Goal: Find specific page/section: Find specific page/section

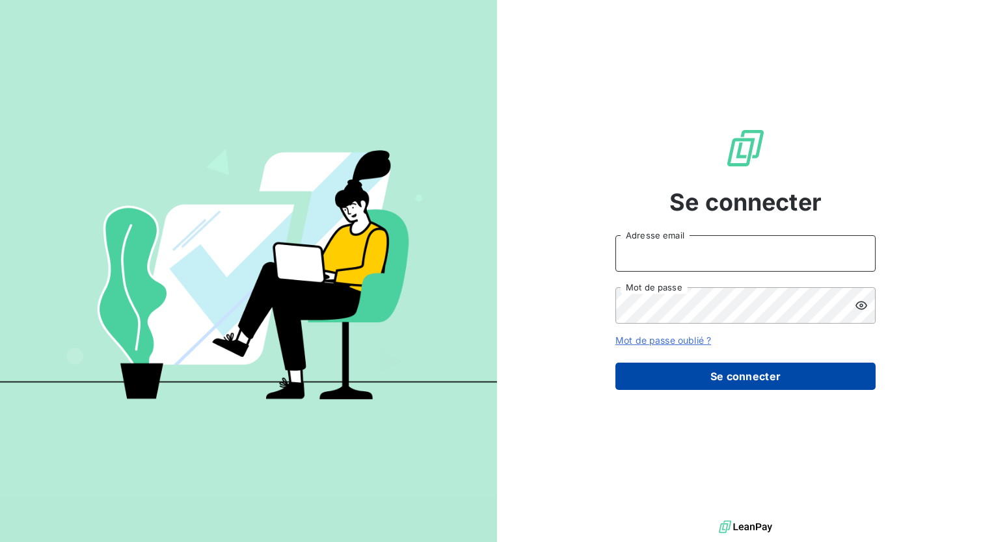
type input "[PERSON_NAME][EMAIL_ADDRESS][DOMAIN_NAME]"
click at [685, 386] on button "Se connecter" at bounding box center [745, 376] width 260 height 27
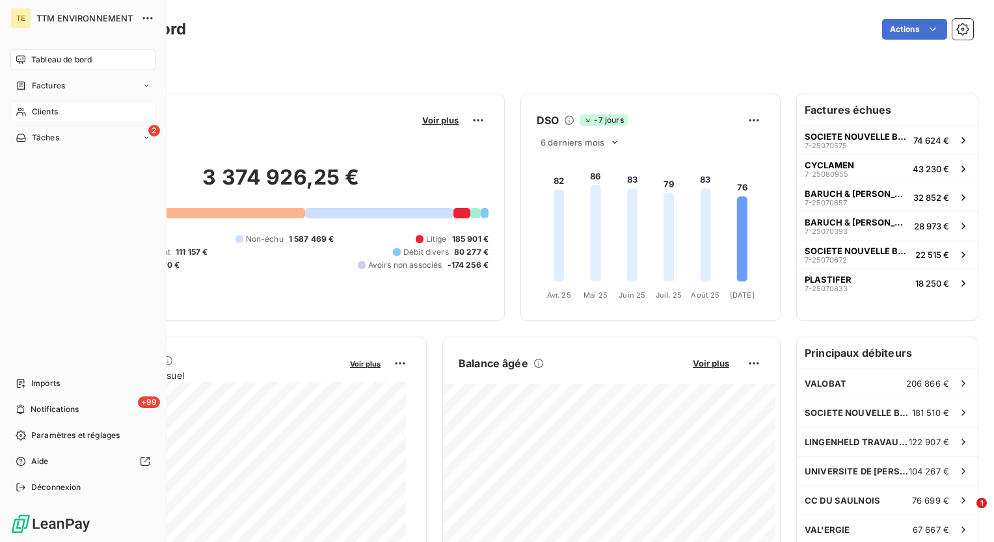
click at [36, 115] on span "Clients" at bounding box center [45, 112] width 26 height 12
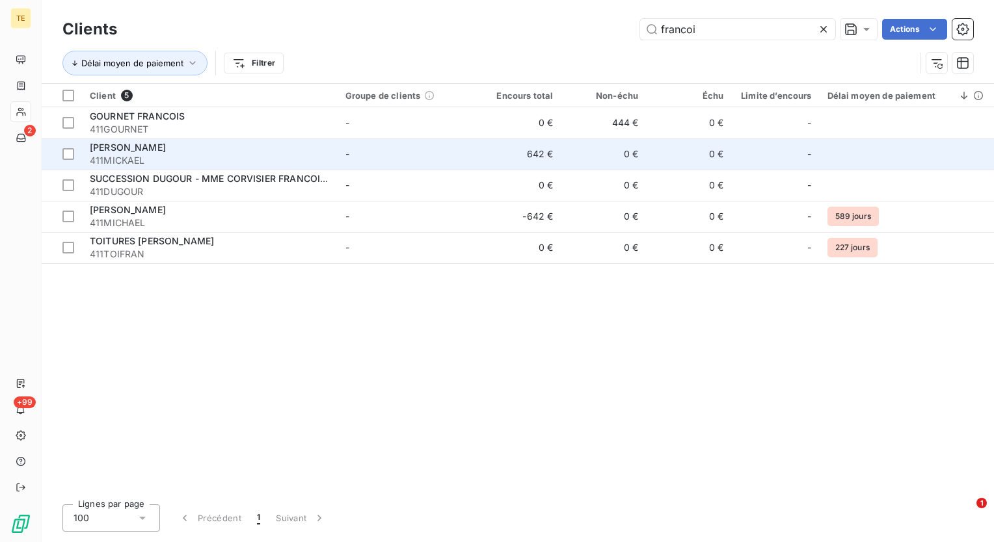
type input "francoi"
click at [163, 152] on span "[PERSON_NAME]" at bounding box center [128, 147] width 76 height 11
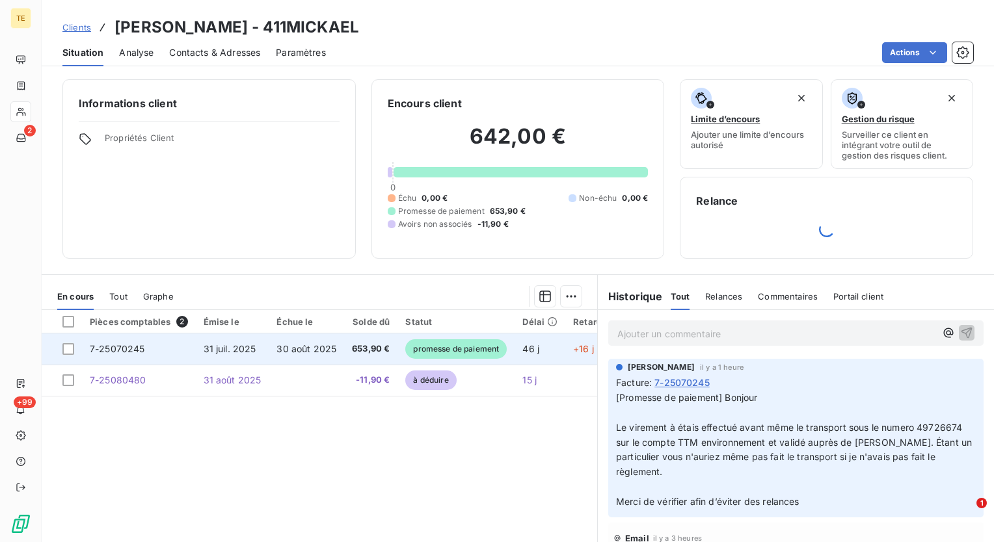
click at [288, 347] on span "30 août 2025" at bounding box center [306, 348] width 60 height 11
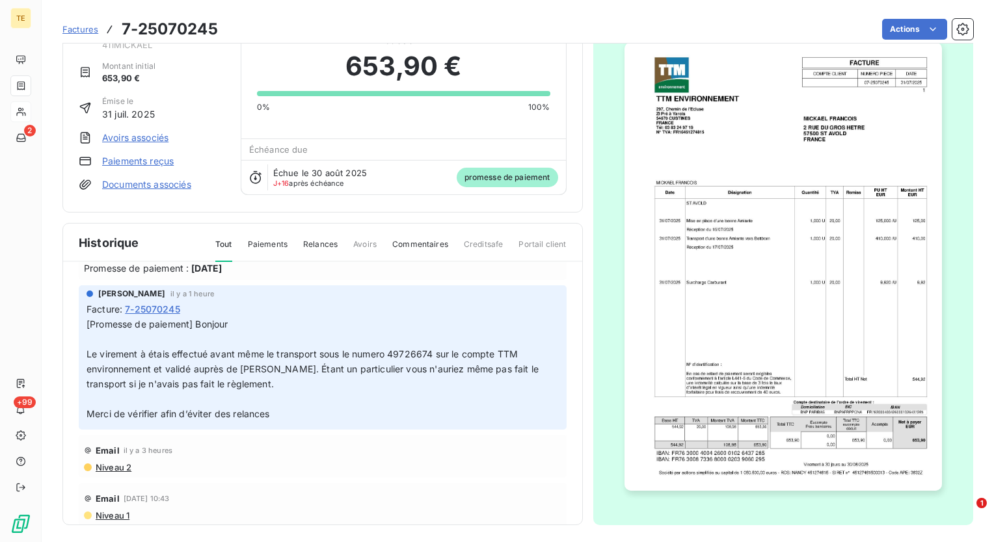
scroll to position [42, 0]
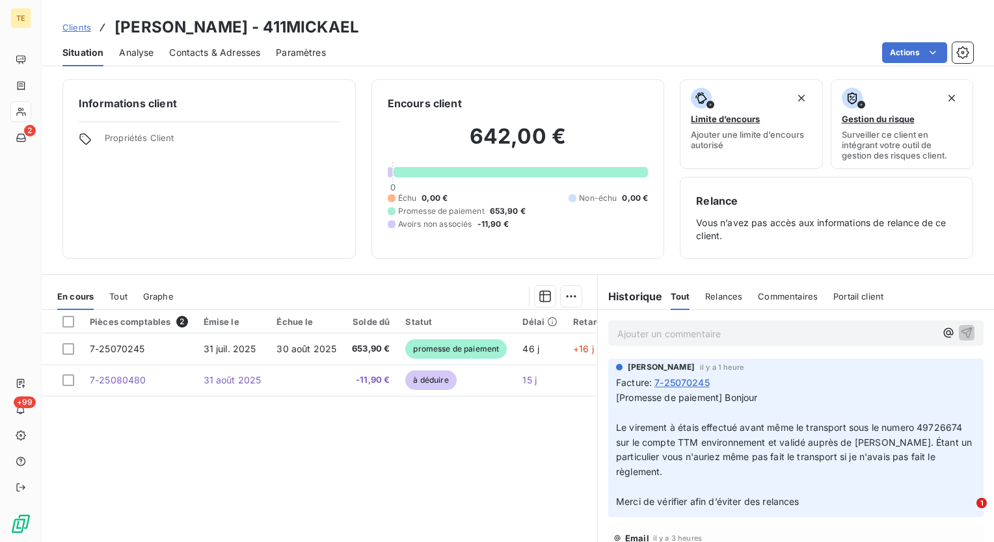
click at [579, 41] on div "Situation Analyse Contacts & Adresses Paramètres Actions" at bounding box center [518, 52] width 952 height 27
